Goal: Information Seeking & Learning: Check status

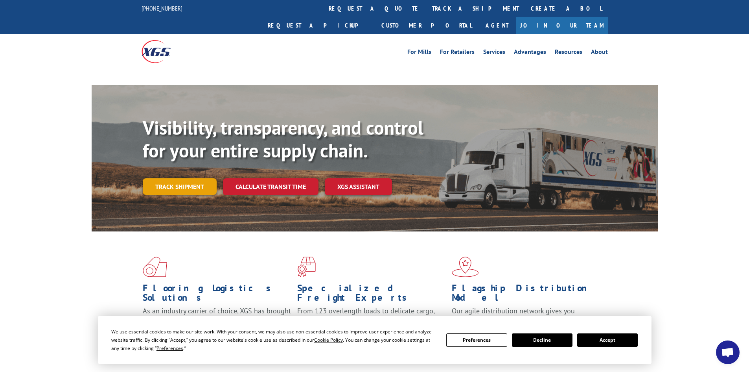
click at [183, 178] on link "Track shipment" at bounding box center [180, 186] width 74 height 17
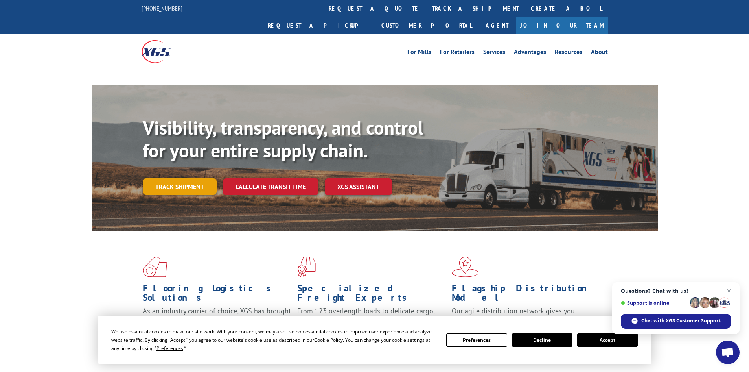
click at [198, 178] on link "Track shipment" at bounding box center [180, 186] width 74 height 17
click at [203, 178] on link "Track shipment" at bounding box center [180, 186] width 74 height 17
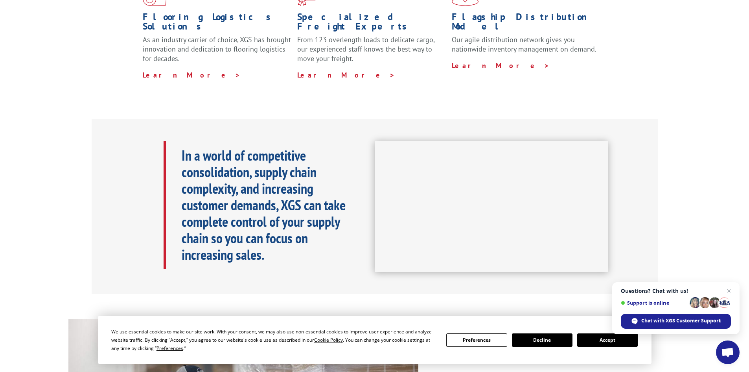
scroll to position [118, 0]
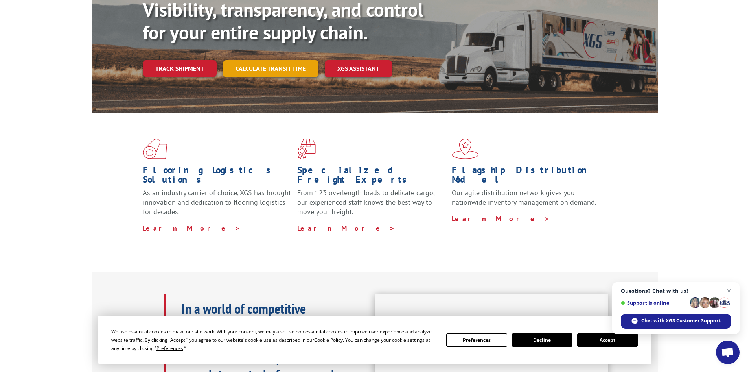
click at [306, 60] on link "Calculate transit time" at bounding box center [271, 68] width 96 height 17
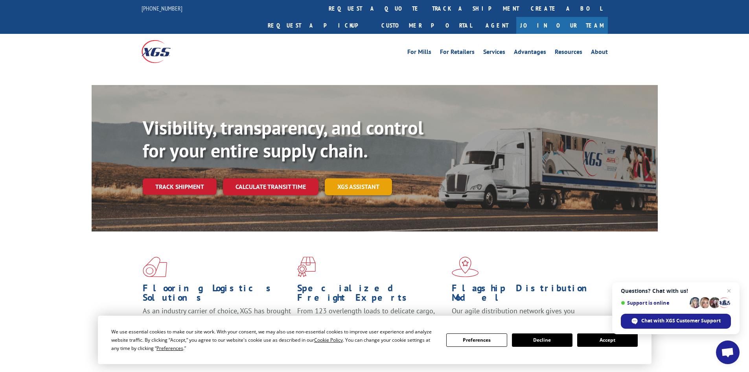
click at [364, 178] on link "XGS ASSISTANT" at bounding box center [358, 186] width 67 height 17
click at [586, 339] on button "Accept" at bounding box center [607, 339] width 61 height 13
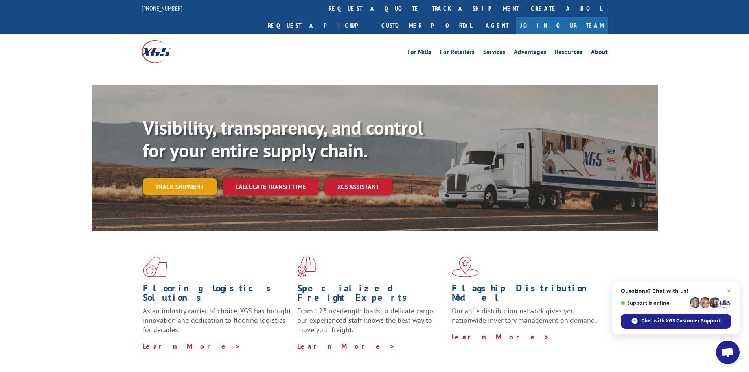
click at [206, 178] on link "Track shipment" at bounding box center [180, 186] width 74 height 17
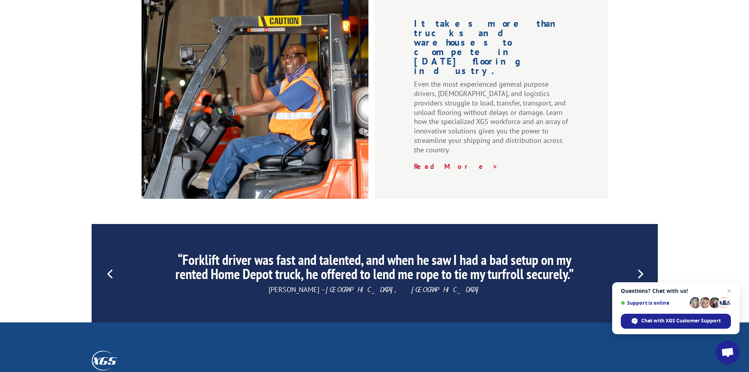
scroll to position [1195, 0]
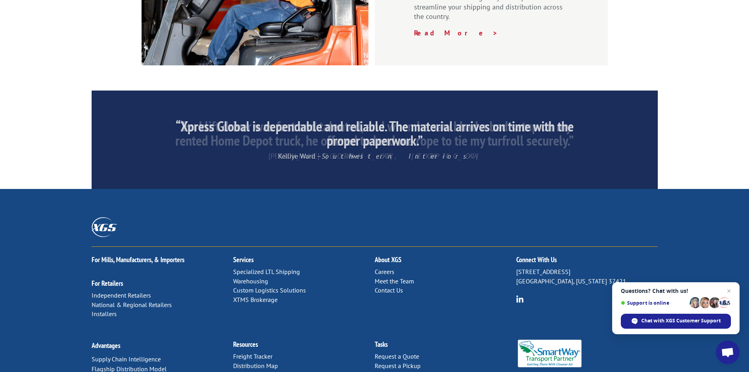
click at [255, 352] on link "Freight Tracker" at bounding box center [252, 356] width 39 height 8
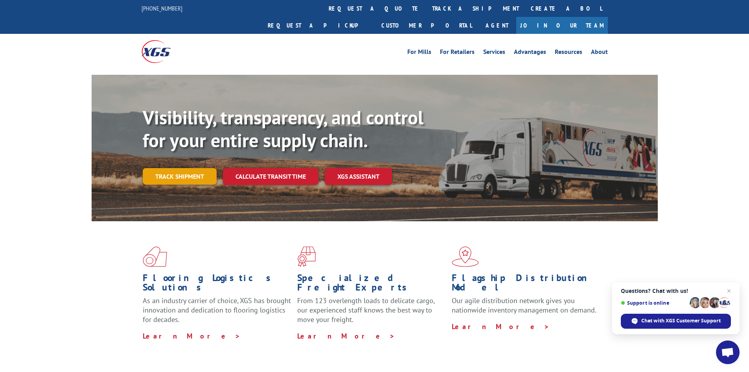
click at [174, 168] on link "Track shipment" at bounding box center [180, 176] width 74 height 17
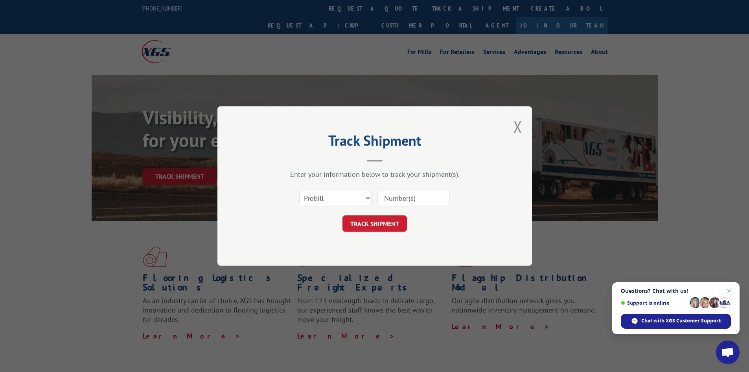
click at [384, 199] on input at bounding box center [414, 198] width 72 height 17
paste input "17564465"
type input "17564465"
click at [374, 227] on button "TRACK SHIPMENT" at bounding box center [375, 223] width 65 height 17
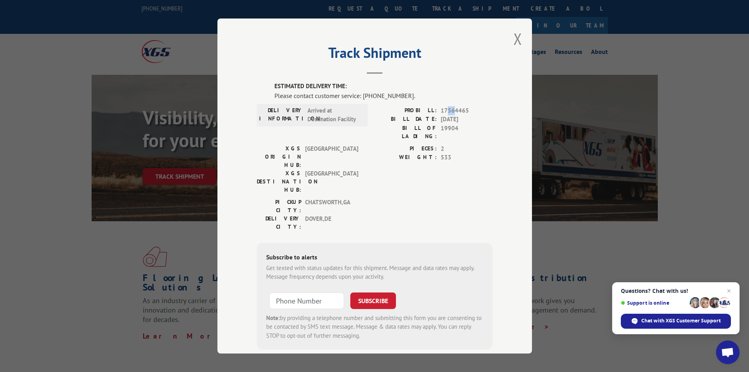
drag, startPoint x: 451, startPoint y: 113, endPoint x: 446, endPoint y: 113, distance: 5.2
click at [446, 113] on span "17564465" at bounding box center [467, 110] width 52 height 9
drag, startPoint x: 456, startPoint y: 109, endPoint x: 293, endPoint y: 107, distance: 162.9
click at [293, 107] on div "DELIVERY INFORMATION: Arrived at Destination Facility PROBILL: 17564465 BILL DA…" at bounding box center [375, 125] width 236 height 38
drag, startPoint x: 280, startPoint y: 94, endPoint x: 411, endPoint y: 98, distance: 131.5
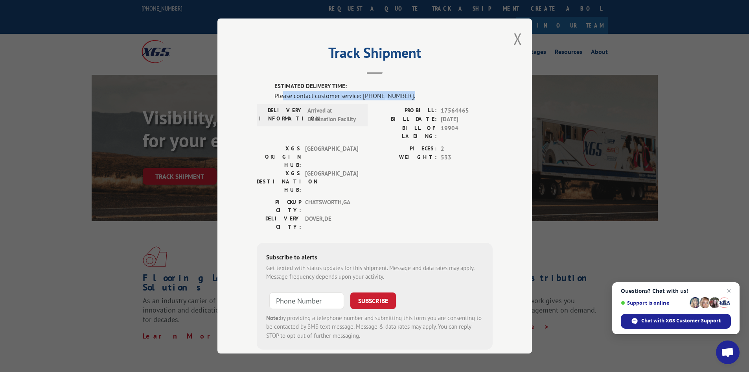
click at [411, 98] on div "Please contact customer service: (844) 947-7447." at bounding box center [384, 95] width 218 height 9
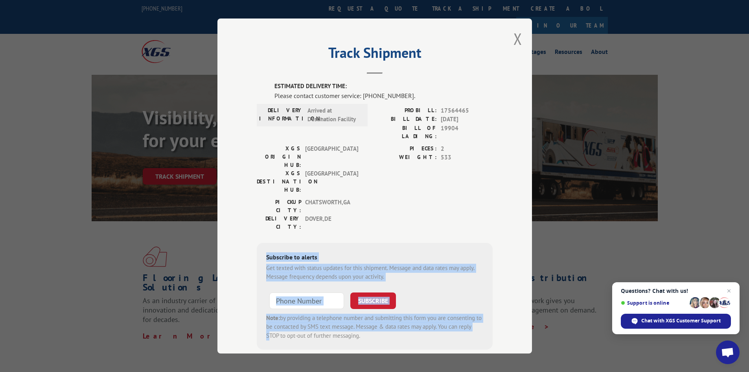
scroll to position [4, 0]
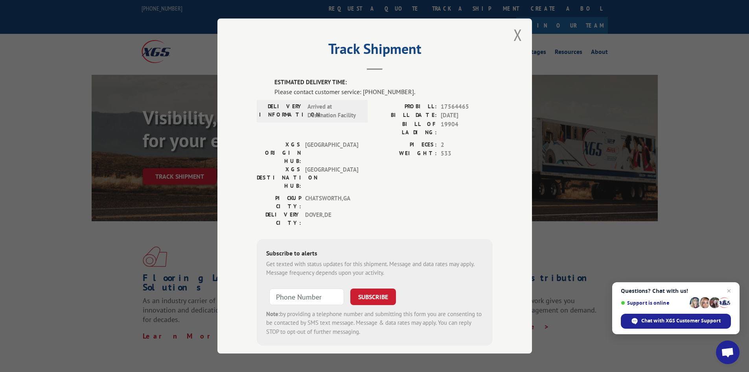
drag, startPoint x: 337, startPoint y: 176, endPoint x: 342, endPoint y: 175, distance: 5.5
click at [342, 210] on span "DOVER , DE" at bounding box center [331, 218] width 53 height 17
